Goal: Transaction & Acquisition: Purchase product/service

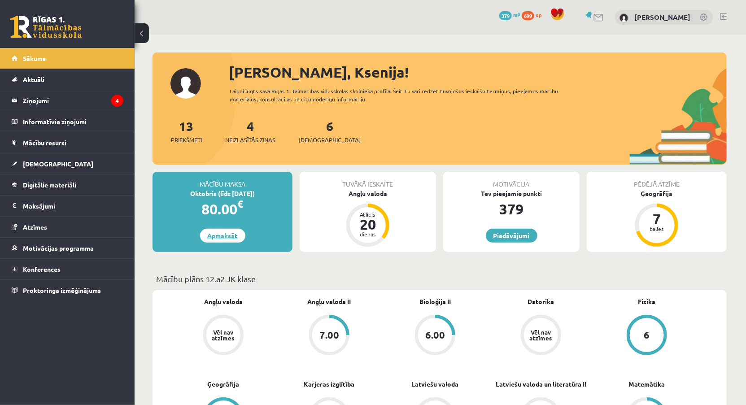
click at [216, 237] on link "Apmaksāt" at bounding box center [222, 236] width 45 height 14
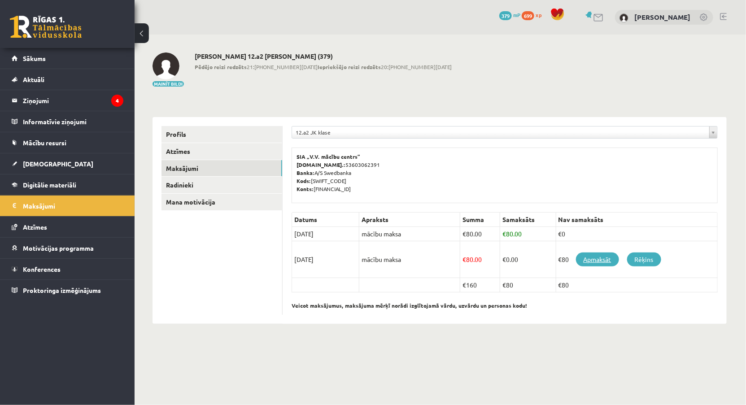
click at [609, 259] on link "Apmaksāt" at bounding box center [597, 259] width 43 height 14
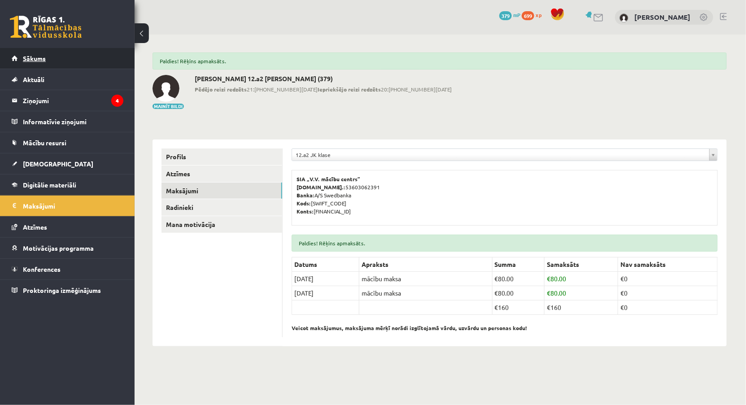
click at [36, 57] on span "Sākums" at bounding box center [34, 58] width 23 height 8
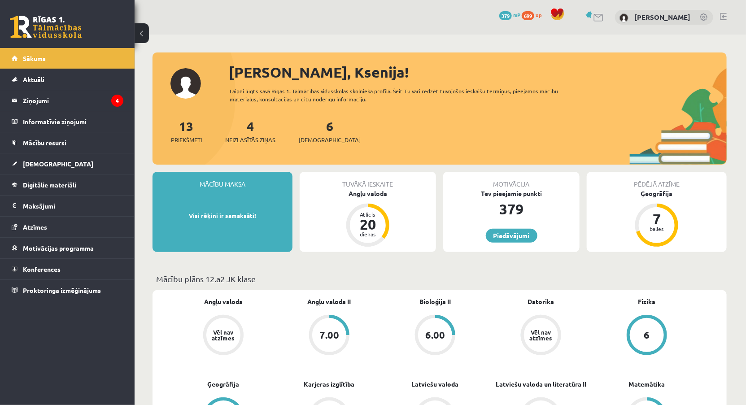
click at [725, 13] on link at bounding box center [723, 16] width 7 height 7
